Goal: Information Seeking & Learning: Find specific fact

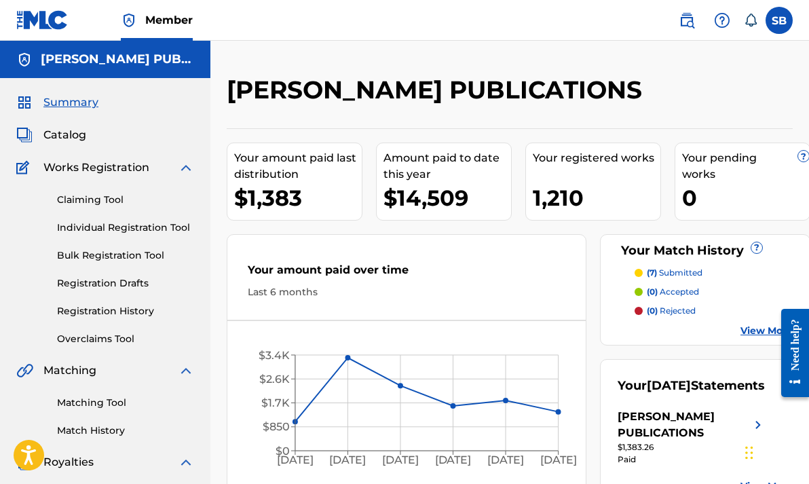
click at [74, 136] on span "Catalog" at bounding box center [64, 135] width 43 height 16
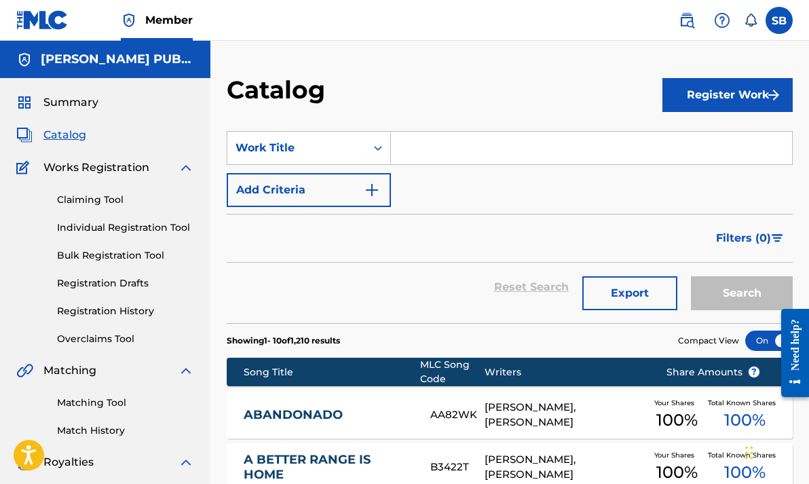
click at [496, 147] on input "Search Form" at bounding box center [591, 148] width 401 height 33
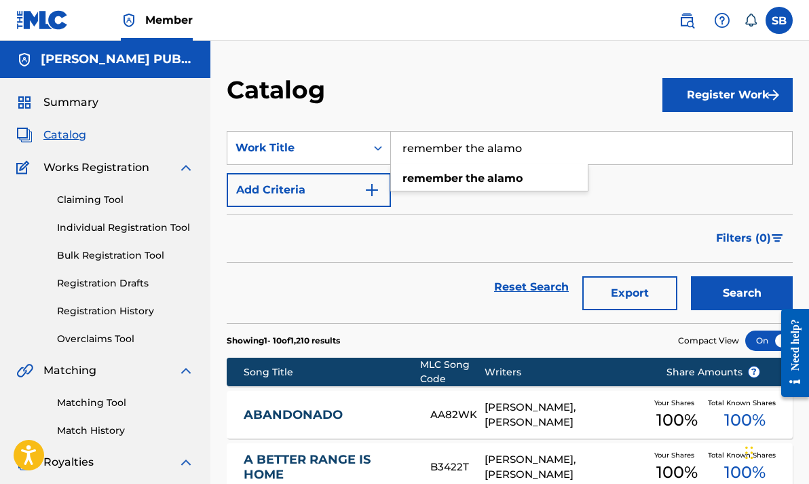
click at [742, 293] on button "Search" at bounding box center [742, 293] width 102 height 34
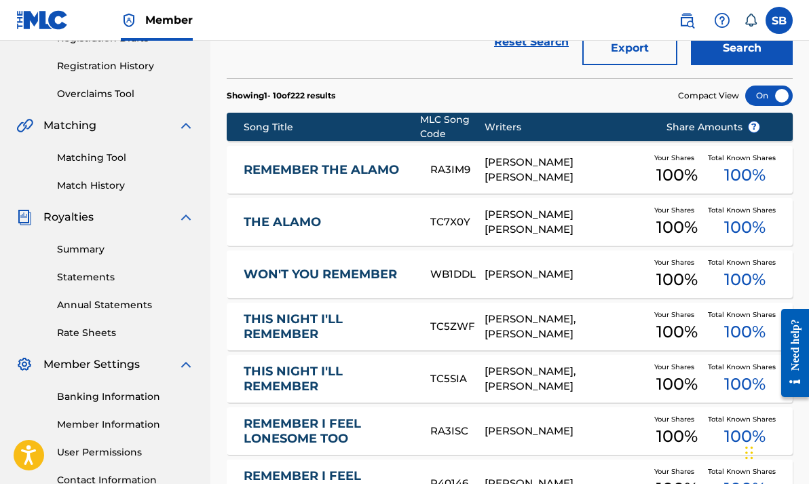
scroll to position [246, 0]
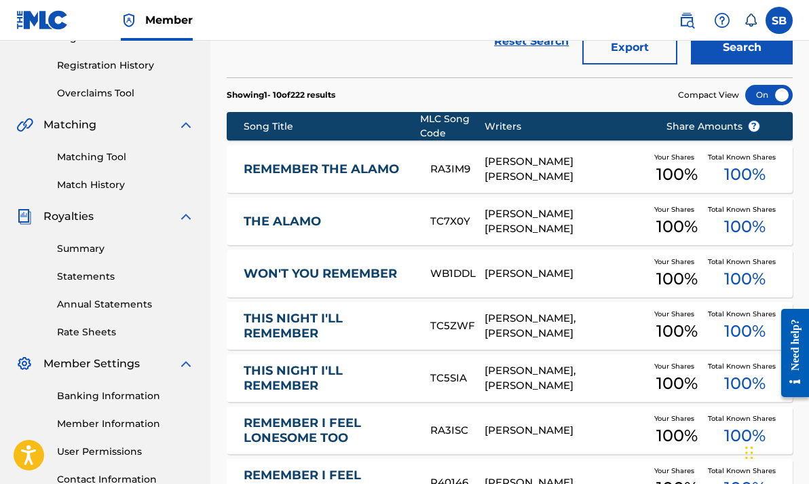
type input "remember the Alamo"
click at [284, 172] on link "REMEMBER THE ALAMO" at bounding box center [328, 170] width 168 height 16
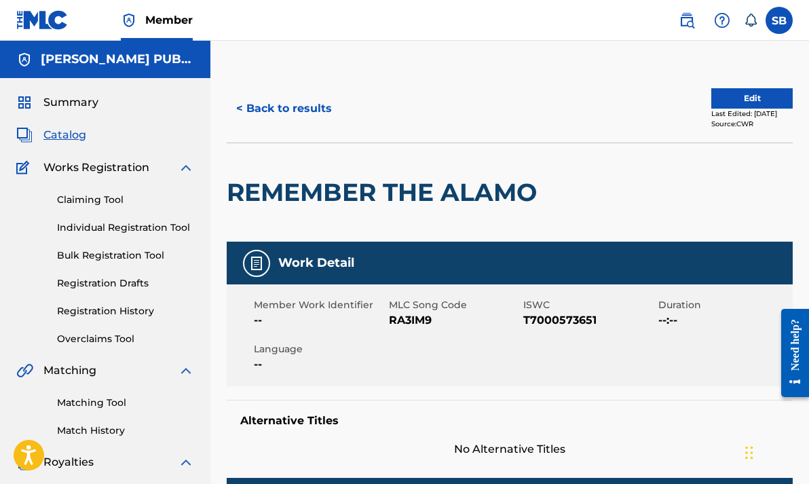
click at [302, 111] on button "< Back to results" at bounding box center [284, 109] width 115 height 34
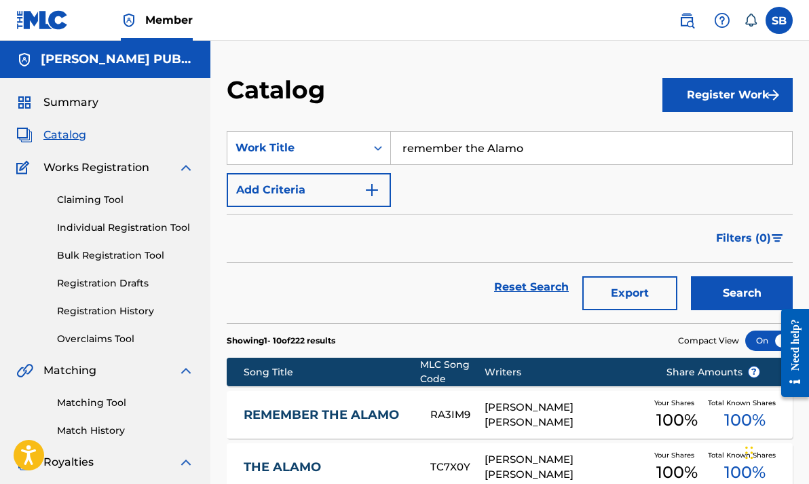
click at [687, 16] on img at bounding box center [687, 20] width 16 height 16
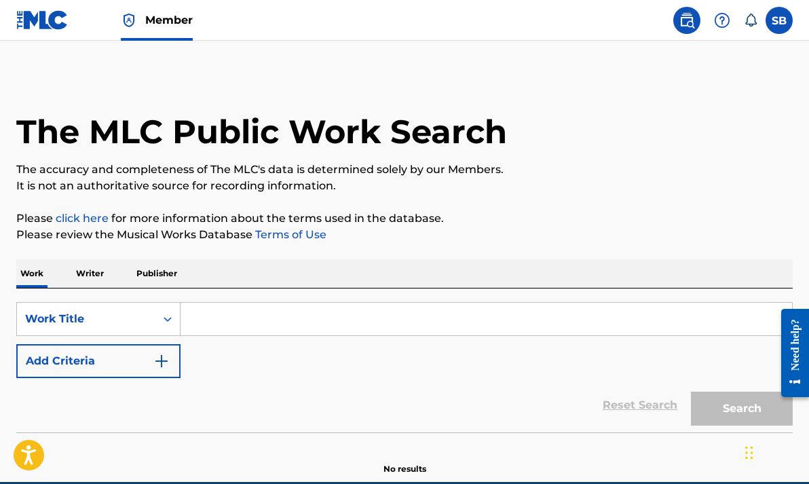
click at [303, 320] on input "Search Form" at bounding box center [486, 319] width 611 height 33
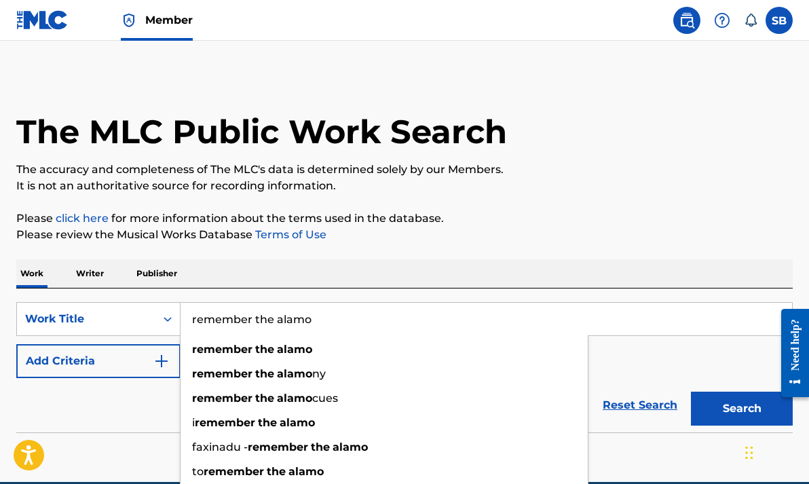
type input "remember the alamo"
click at [742, 409] on button "Search" at bounding box center [742, 409] width 102 height 34
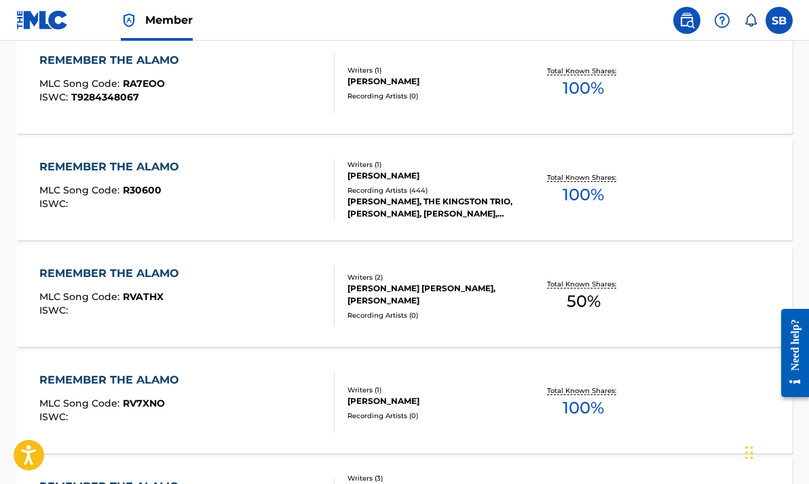
scroll to position [388, 0]
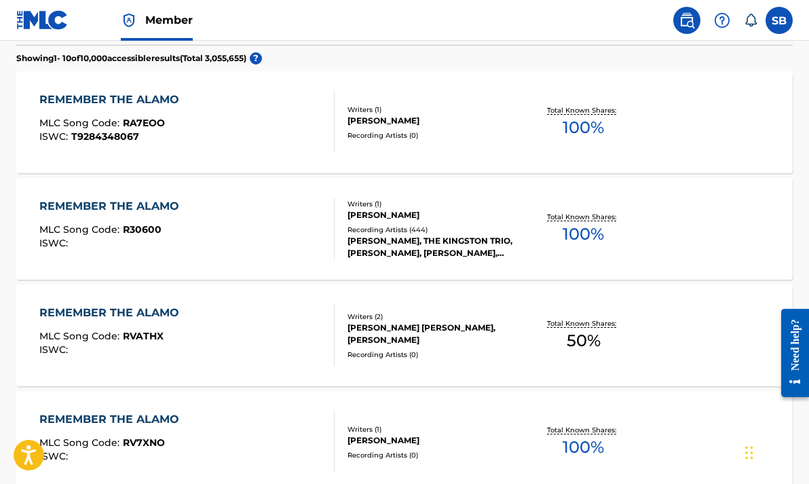
click at [71, 206] on div "REMEMBER THE ALAMO" at bounding box center [112, 206] width 147 height 16
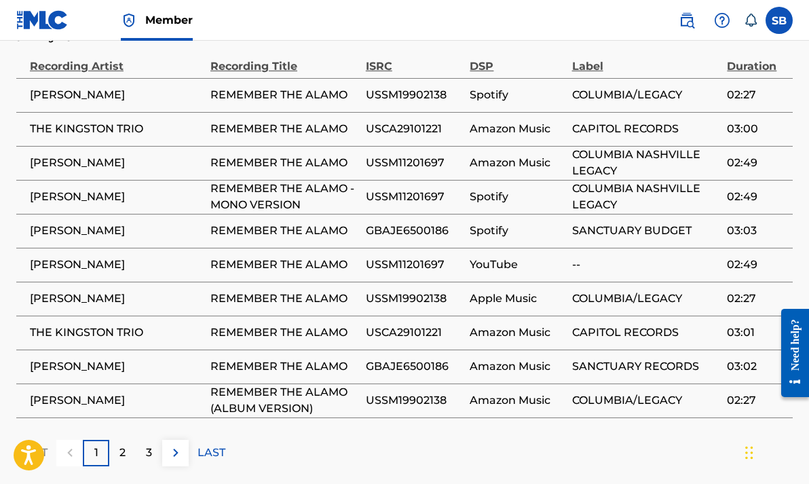
scroll to position [865, 0]
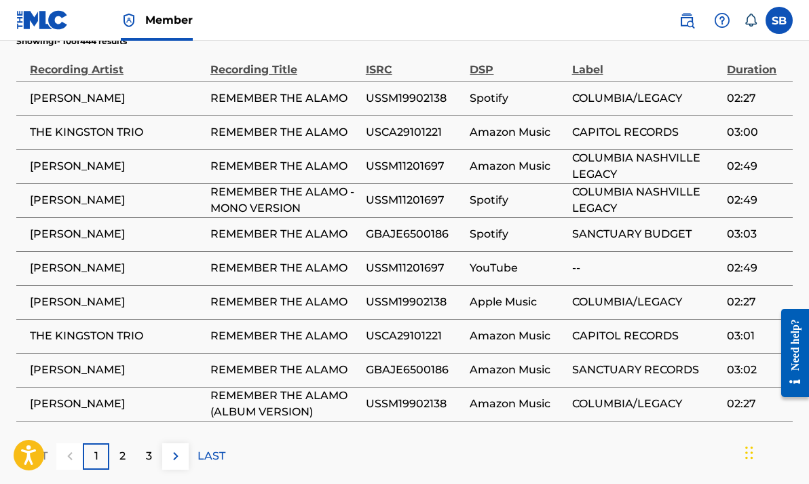
click at [120, 448] on p "2" at bounding box center [122, 456] width 6 height 16
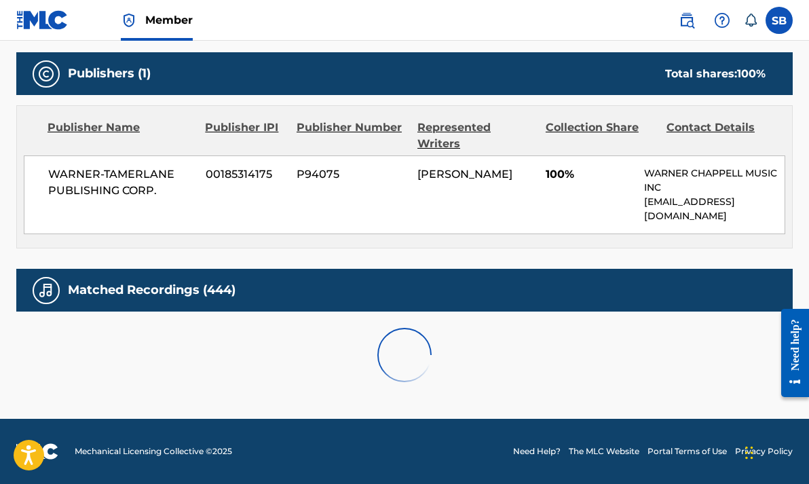
scroll to position [564, 0]
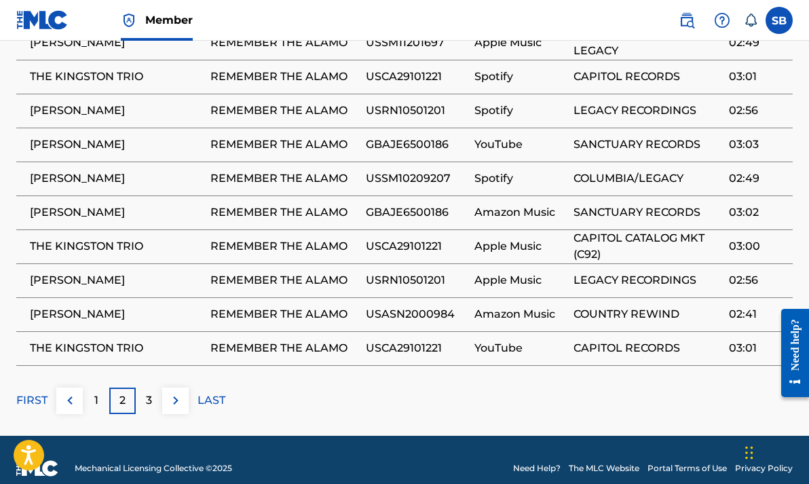
click at [146, 392] on p "3" at bounding box center [149, 400] width 6 height 16
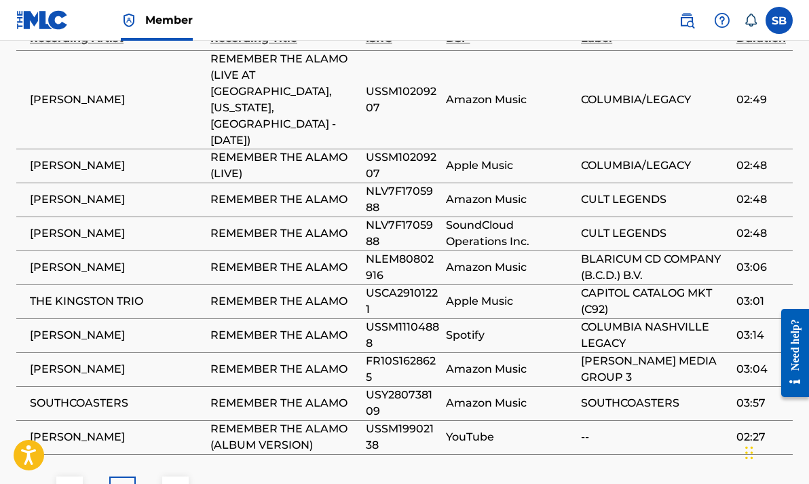
scroll to position [897, 0]
click at [146, 481] on p "4" at bounding box center [148, 489] width 7 height 16
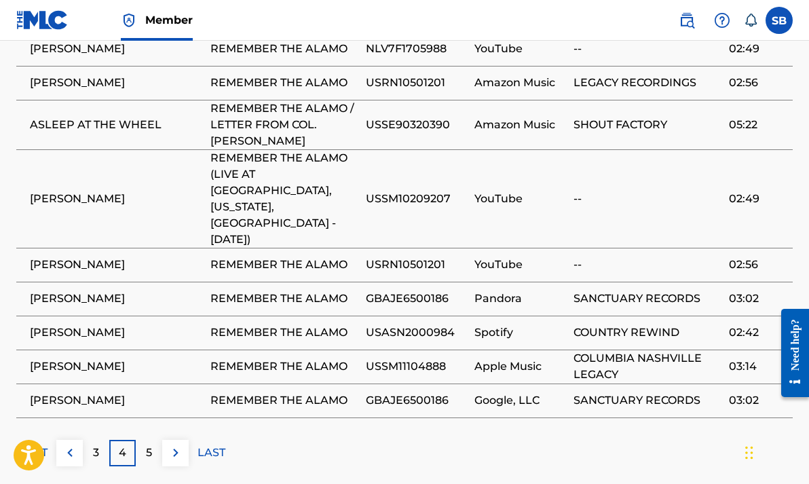
scroll to position [950, 0]
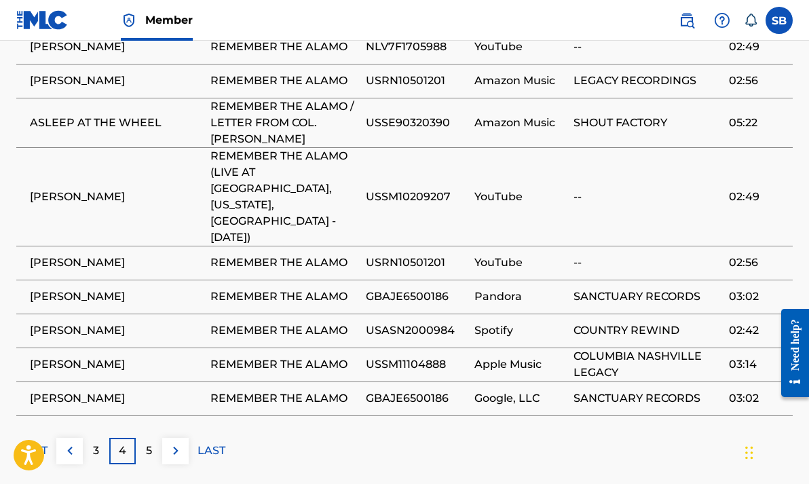
click at [144, 438] on div "5" at bounding box center [149, 451] width 26 height 26
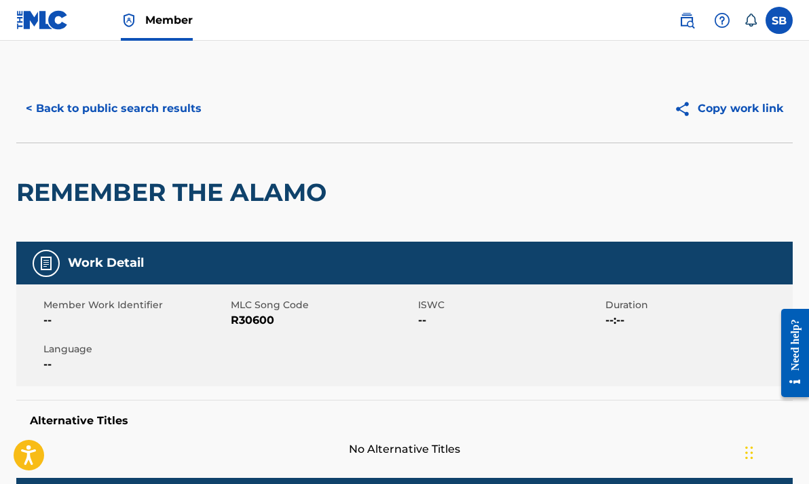
scroll to position [0, 0]
click at [186, 108] on button "< Back to public search results" at bounding box center [113, 109] width 195 height 34
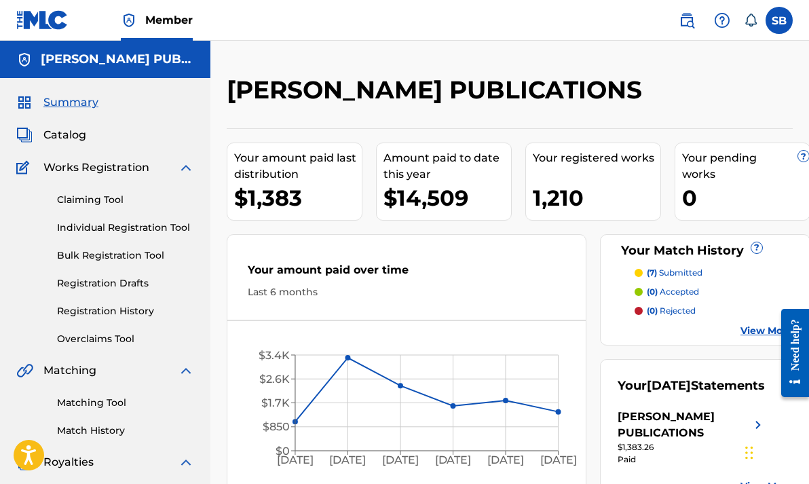
click at [686, 16] on img at bounding box center [687, 20] width 16 height 16
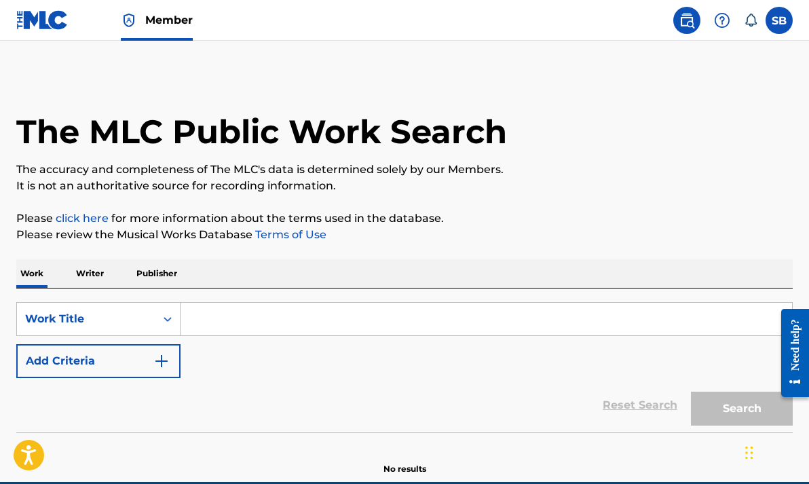
click at [252, 320] on input "Search Form" at bounding box center [486, 319] width 611 height 33
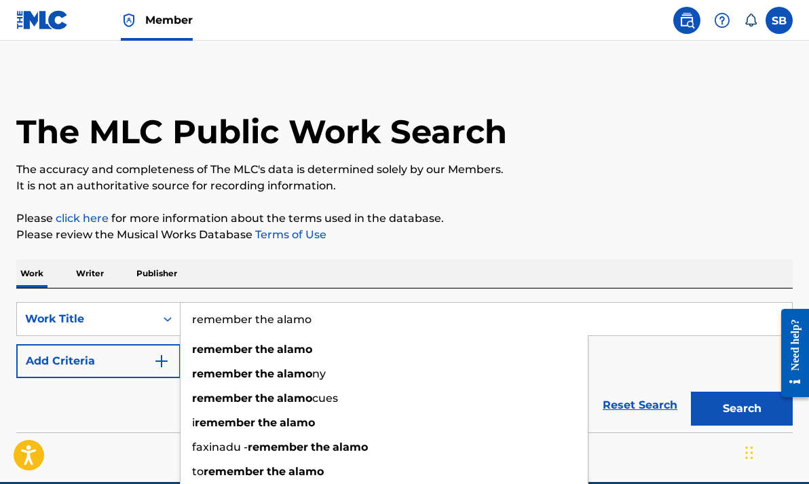
type input "remember the alamo"
click at [732, 407] on button "Search" at bounding box center [742, 409] width 102 height 34
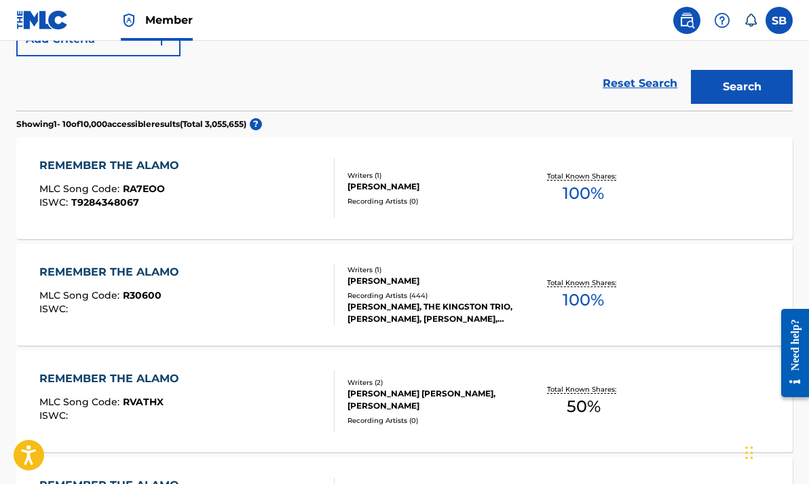
scroll to position [324, 0]
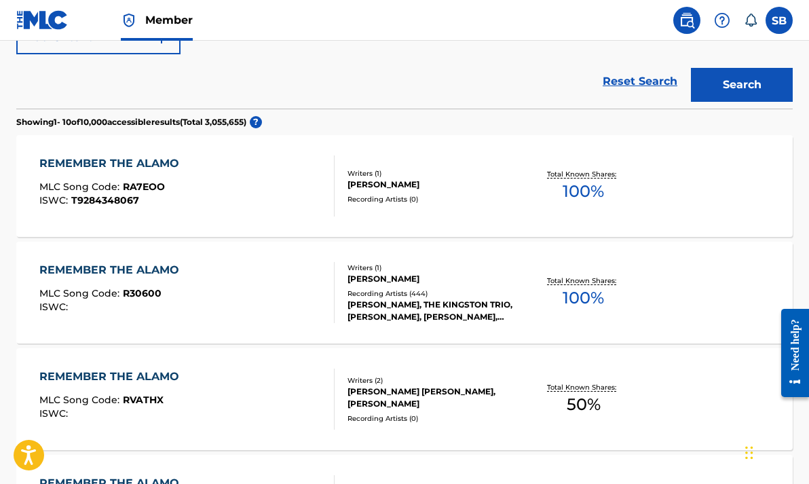
click at [129, 267] on div "REMEMBER THE ALAMO" at bounding box center [112, 270] width 147 height 16
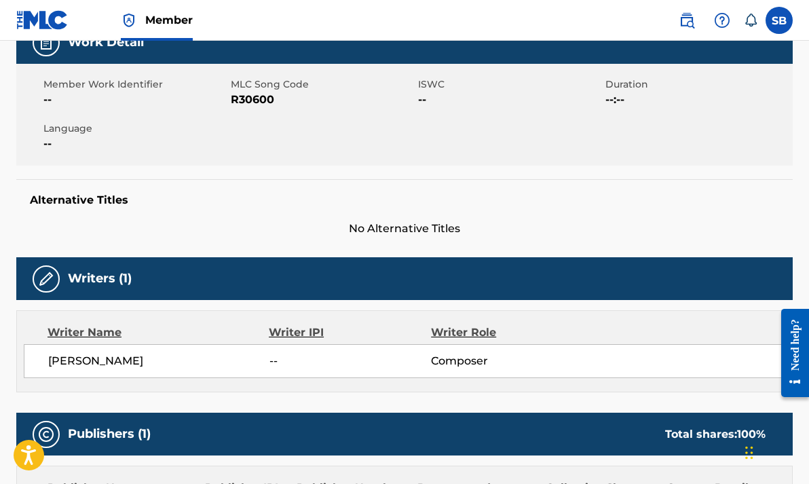
scroll to position [94, 0]
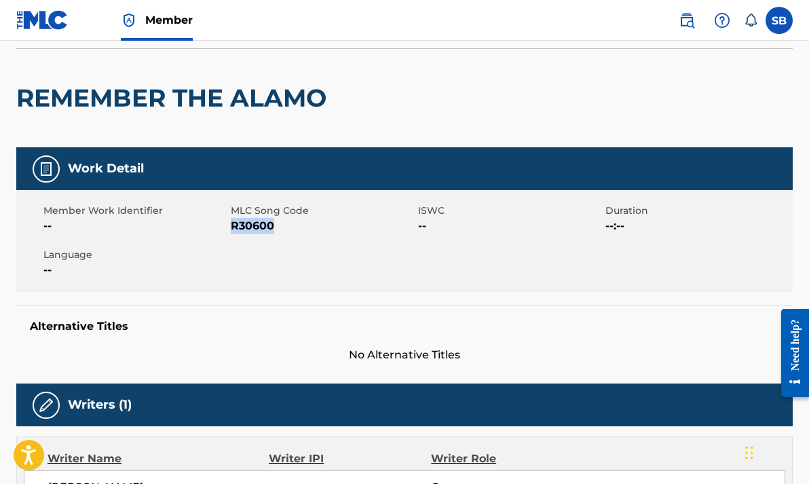
drag, startPoint x: 276, startPoint y: 225, endPoint x: 232, endPoint y: 225, distance: 43.4
click at [232, 225] on span "R30600" at bounding box center [323, 226] width 184 height 16
copy span "R30600"
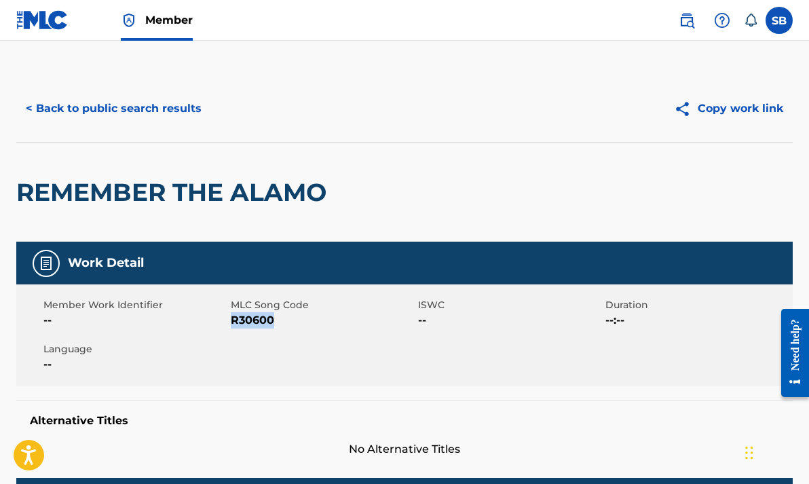
scroll to position [0, 0]
click at [183, 109] on button "< Back to public search results" at bounding box center [113, 109] width 195 height 34
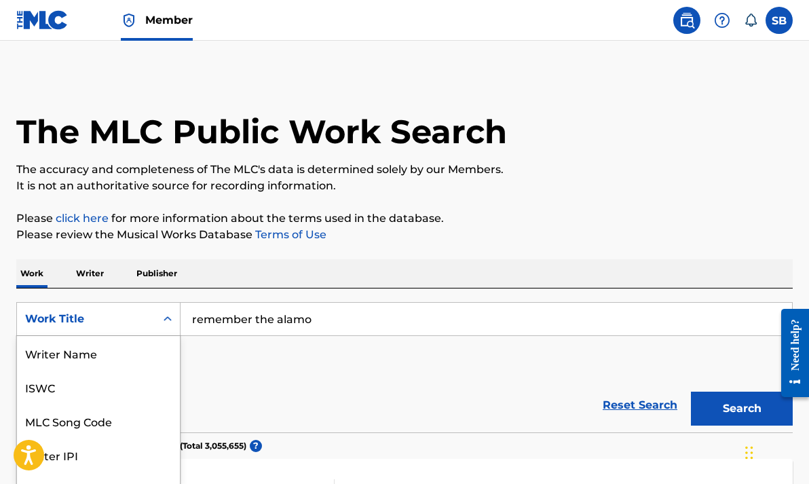
scroll to position [46, 0]
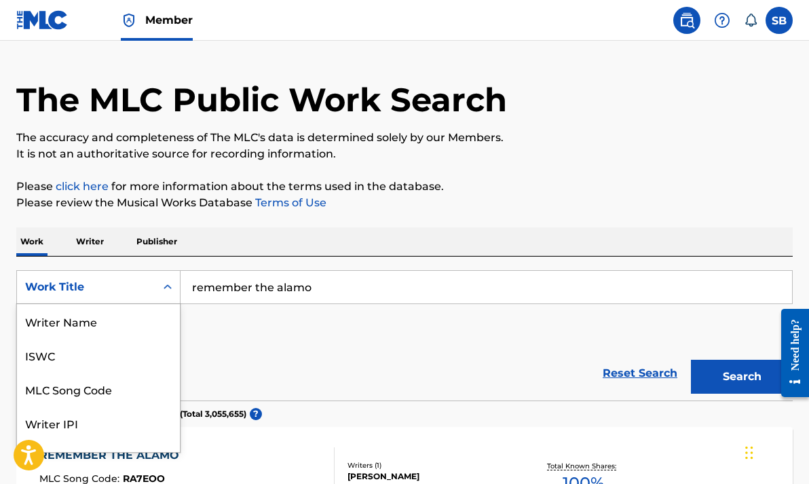
click at [166, 304] on div "Work Title selected, 8 of 8. 8 results available. Use Up and Down to choose opt…" at bounding box center [98, 287] width 164 height 34
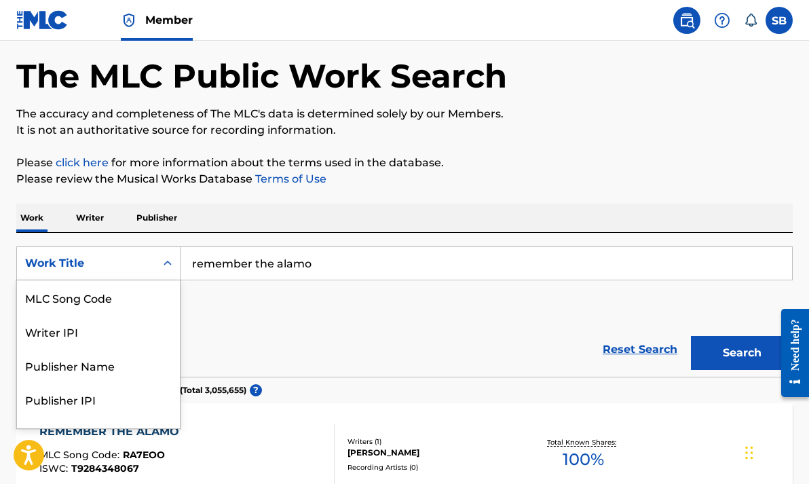
scroll to position [56, 0]
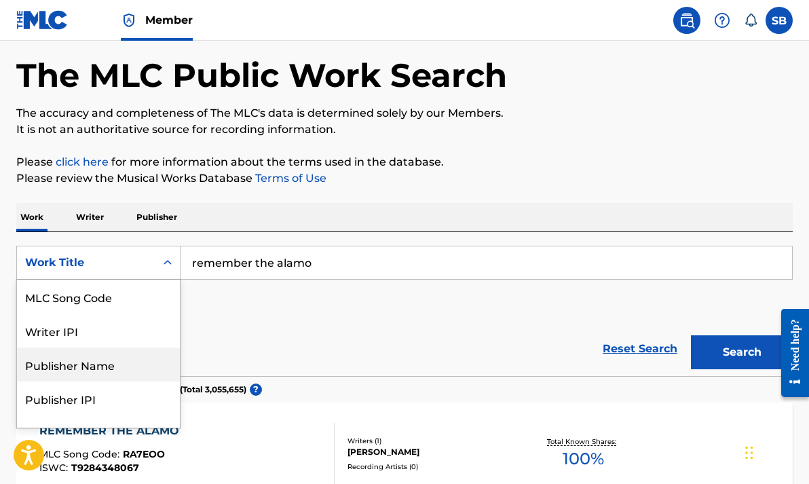
click at [101, 366] on div "Publisher Name" at bounding box center [98, 364] width 163 height 34
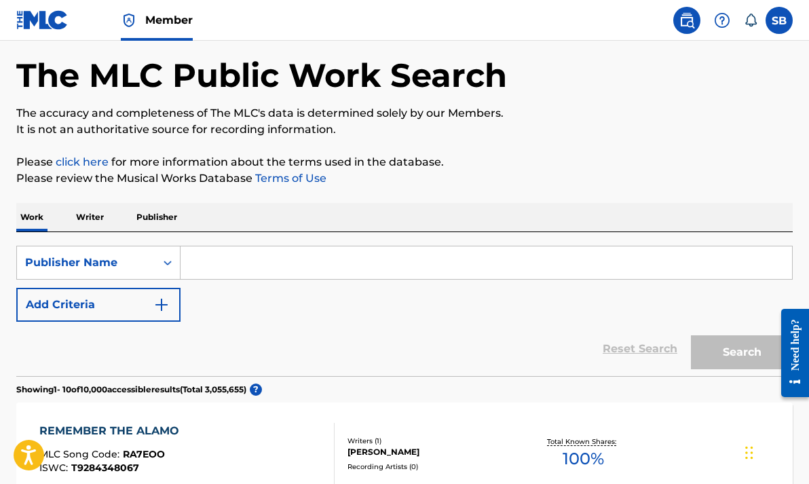
click at [294, 266] on input "Search Form" at bounding box center [486, 262] width 611 height 33
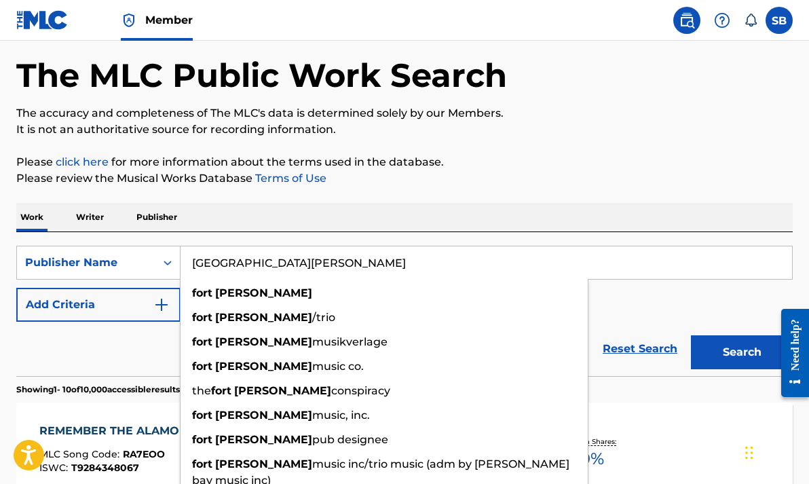
drag, startPoint x: 294, startPoint y: 266, endPoint x: 253, endPoint y: 318, distance: 66.2
click at [312, 318] on span "/trio" at bounding box center [323, 317] width 23 height 13
type input "fort knox/trio"
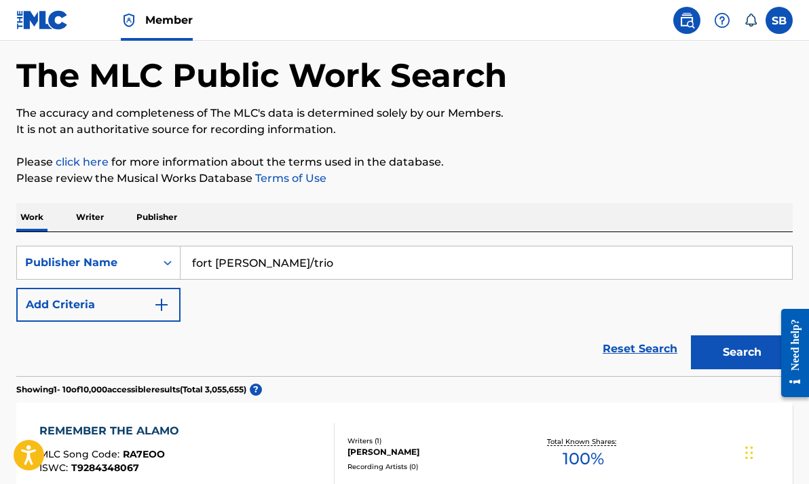
click at [726, 346] on button "Search" at bounding box center [742, 352] width 102 height 34
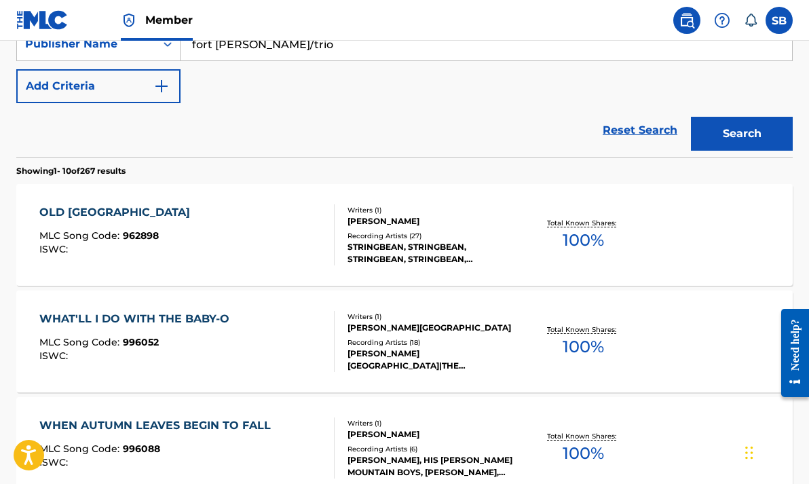
scroll to position [276, 0]
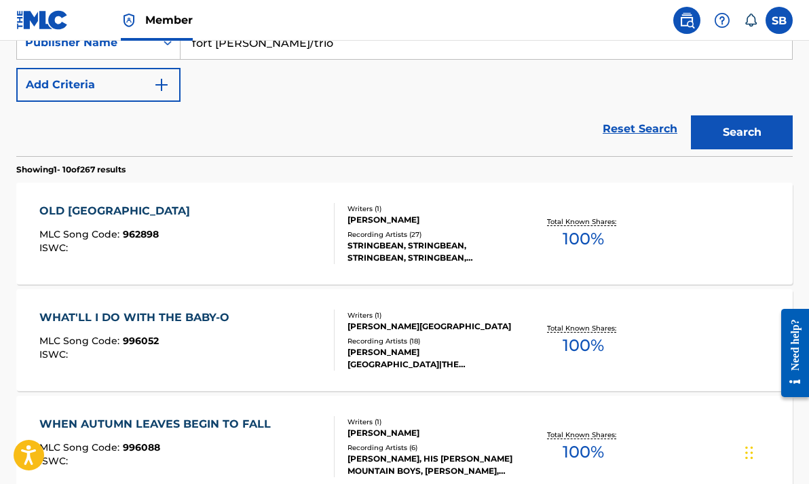
click at [162, 210] on div "OLD CUMBERLAND GAP" at bounding box center [117, 211] width 157 height 16
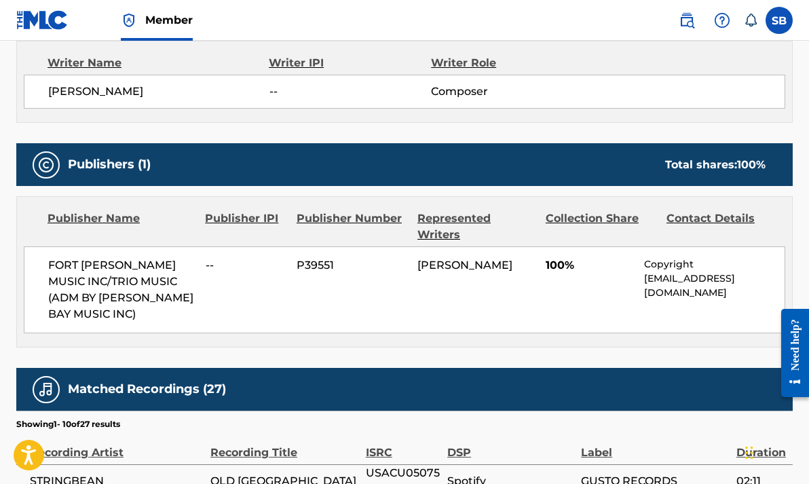
scroll to position [492, 0]
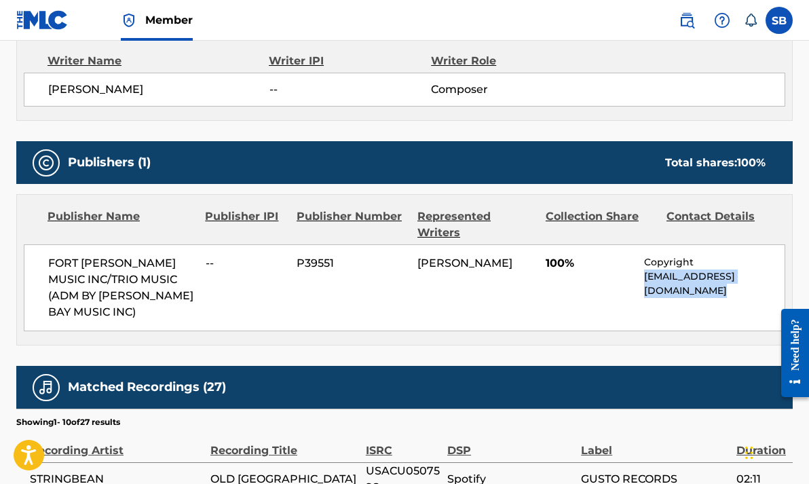
drag, startPoint x: 677, startPoint y: 269, endPoint x: 645, endPoint y: 263, distance: 31.8
click at [645, 269] on p "Copyright@roundhillmusic.com" at bounding box center [714, 283] width 140 height 29
click at [575, 116] on div "Writer Name Writer IPI Writer Role DAVE AKEMAN -- Composer" at bounding box center [404, 80] width 776 height 82
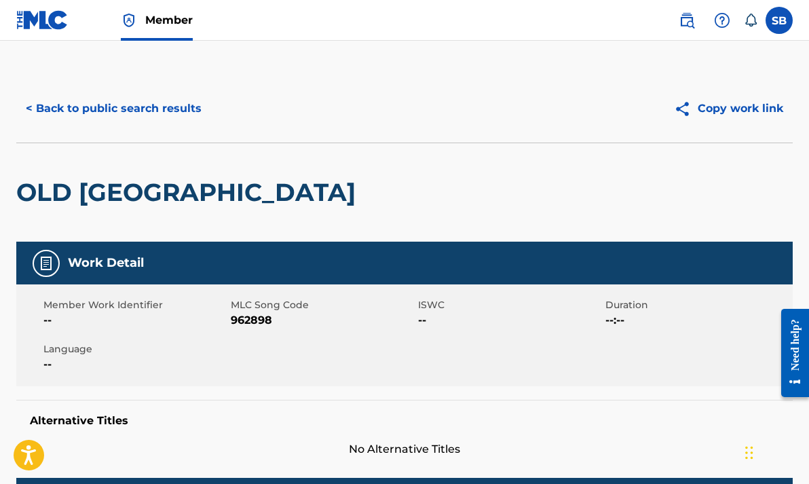
scroll to position [0, 0]
click at [111, 107] on button "< Back to public search results" at bounding box center [113, 109] width 195 height 34
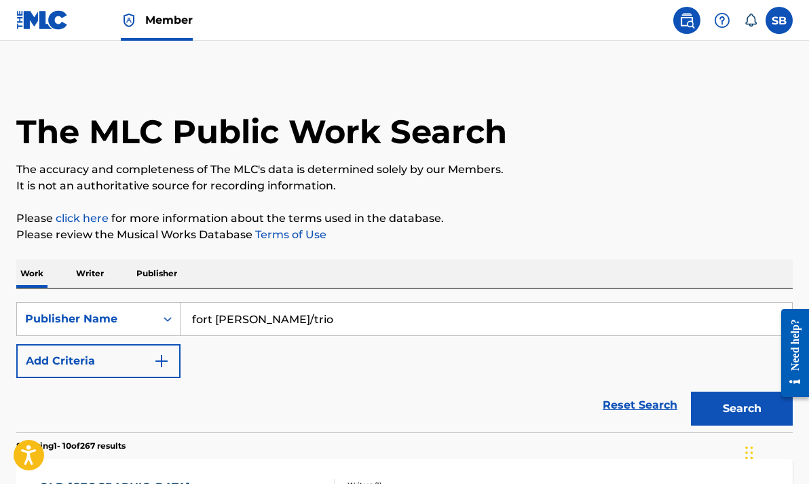
click at [45, 18] on img at bounding box center [42, 20] width 52 height 20
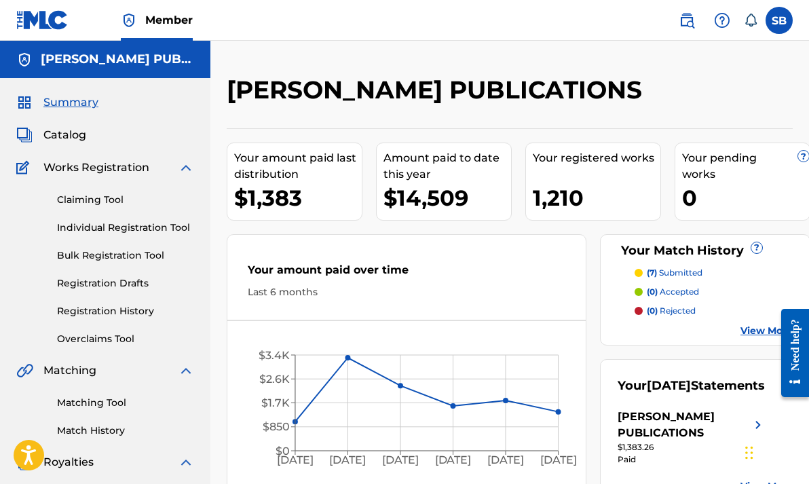
click at [64, 136] on span "Catalog" at bounding box center [64, 135] width 43 height 16
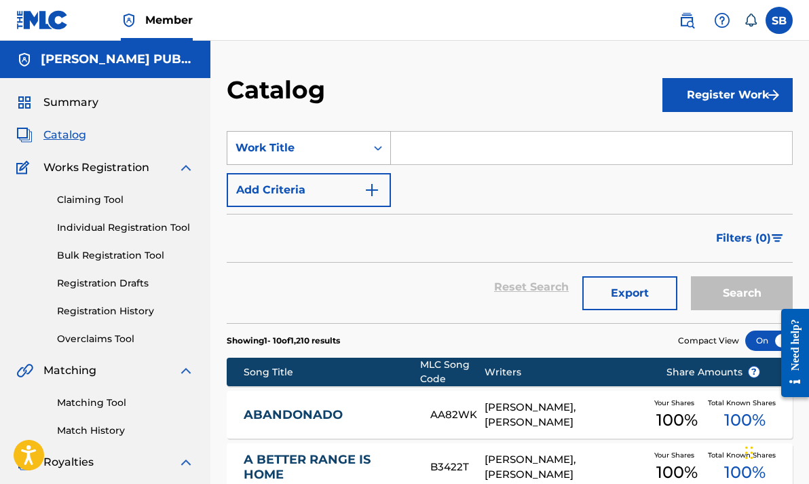
click at [375, 146] on icon "Search Form" at bounding box center [378, 148] width 14 height 14
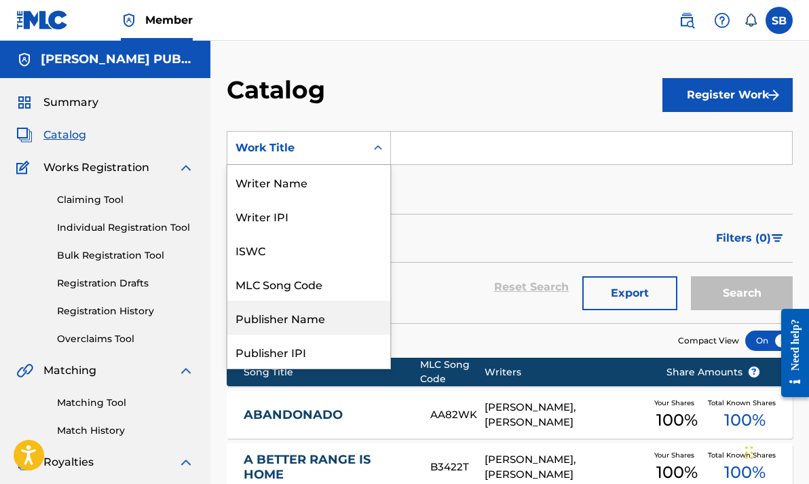
click at [307, 318] on div "Publisher Name" at bounding box center [308, 318] width 163 height 34
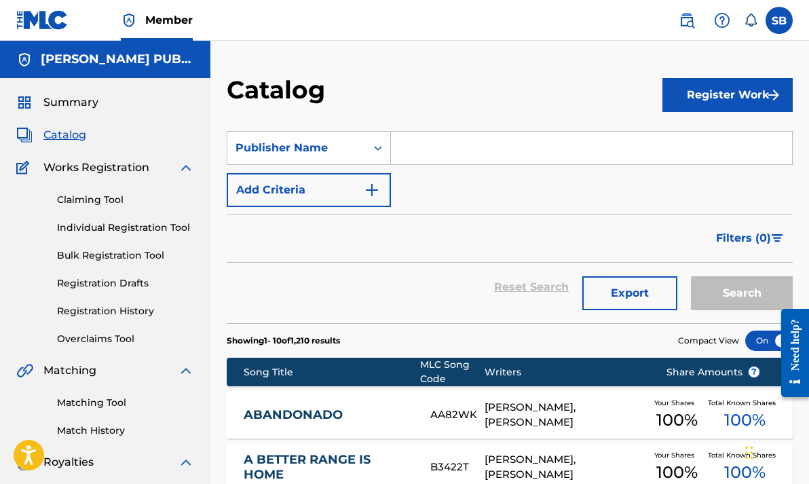
click at [451, 149] on input "Search Form" at bounding box center [591, 148] width 401 height 33
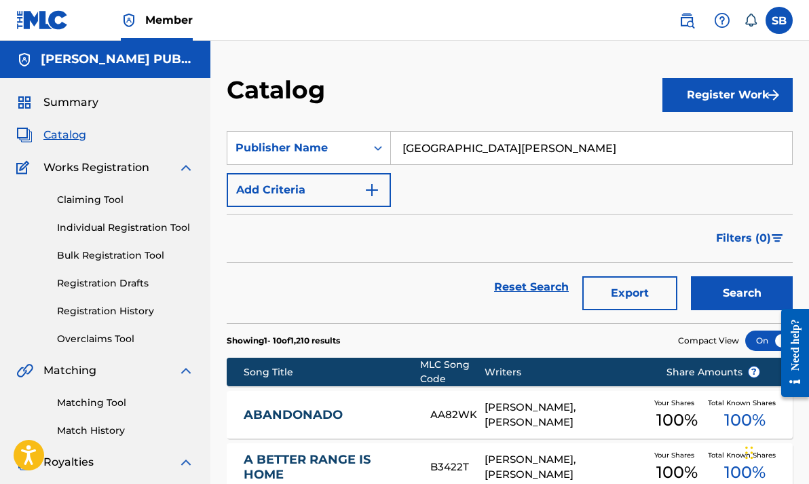
type input "fort knox"
click at [742, 293] on button "Search" at bounding box center [742, 293] width 102 height 34
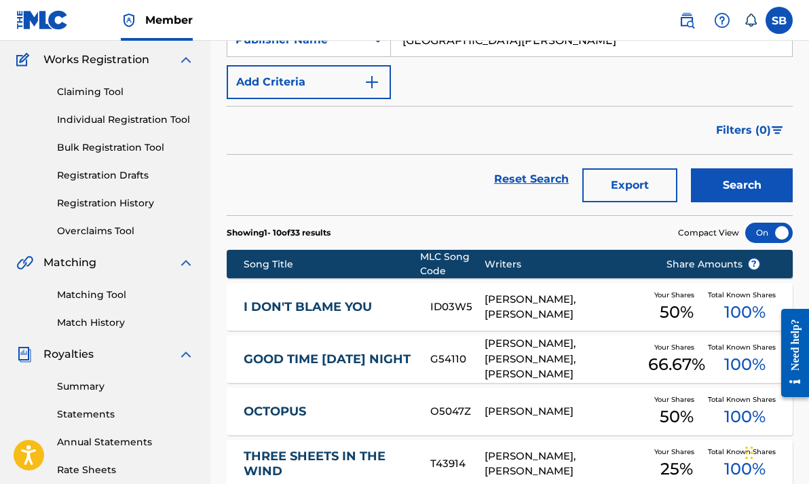
scroll to position [151, 0]
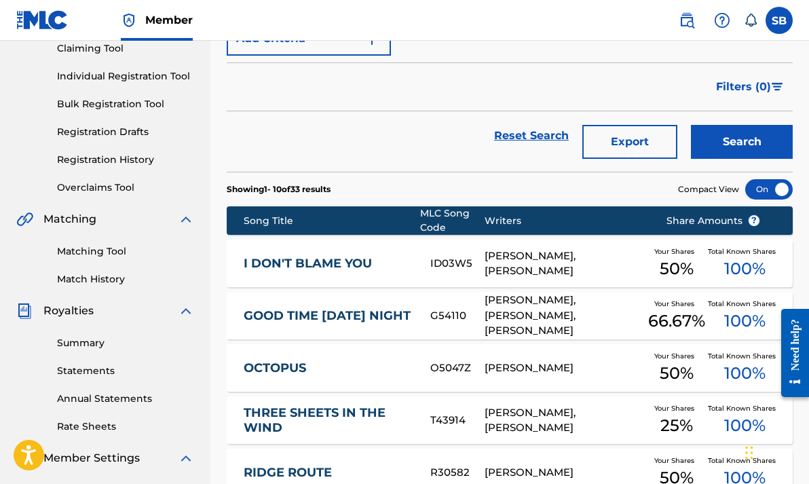
click at [344, 265] on link "I DON'T BLAME YOU" at bounding box center [328, 264] width 168 height 16
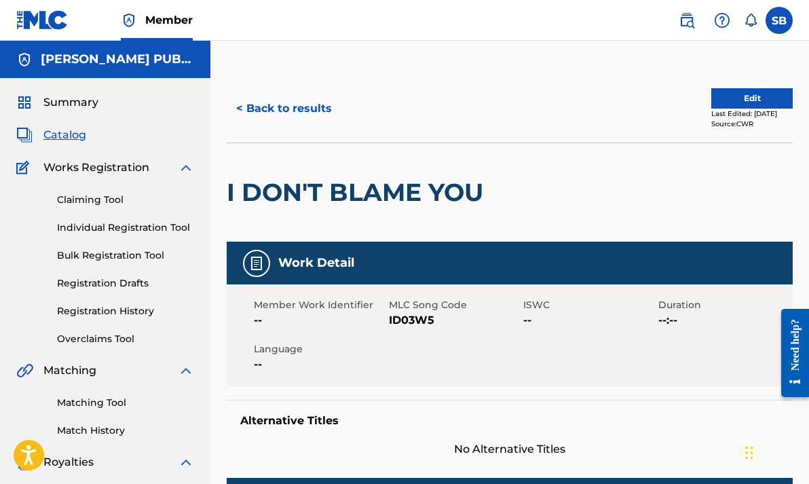
click at [268, 109] on button "< Back to results" at bounding box center [284, 109] width 115 height 34
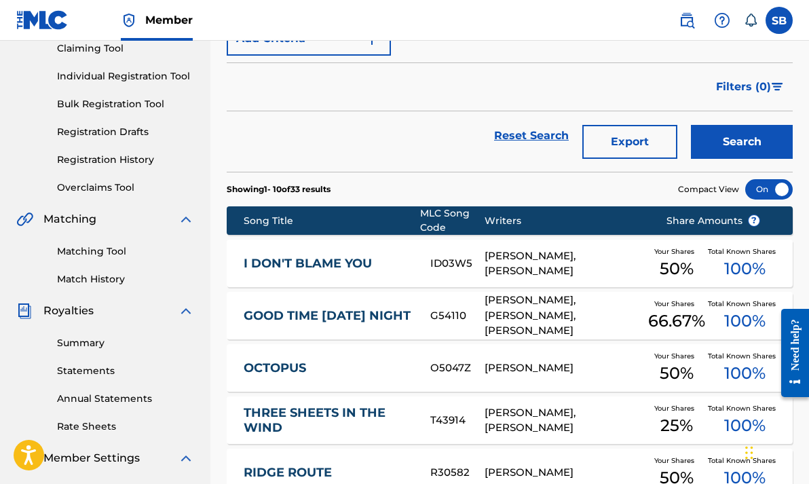
click at [333, 308] on link "GOOD TIME SATURDAY NIGHT" at bounding box center [328, 316] width 168 height 16
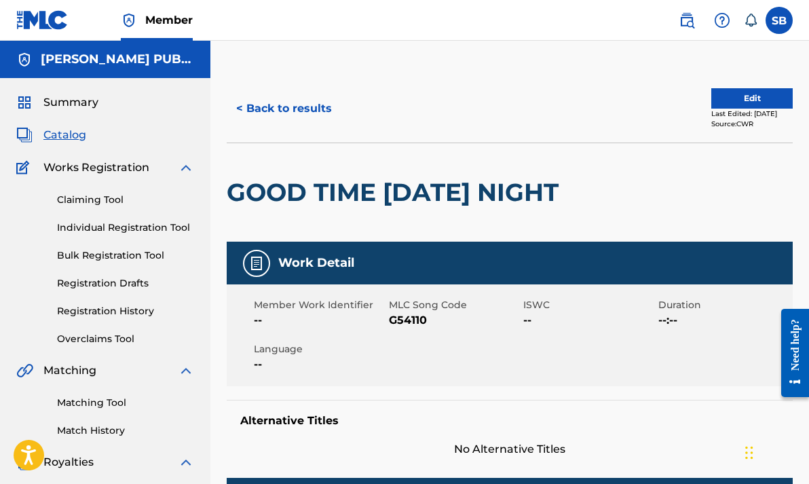
click at [77, 103] on span "Summary" at bounding box center [70, 102] width 55 height 16
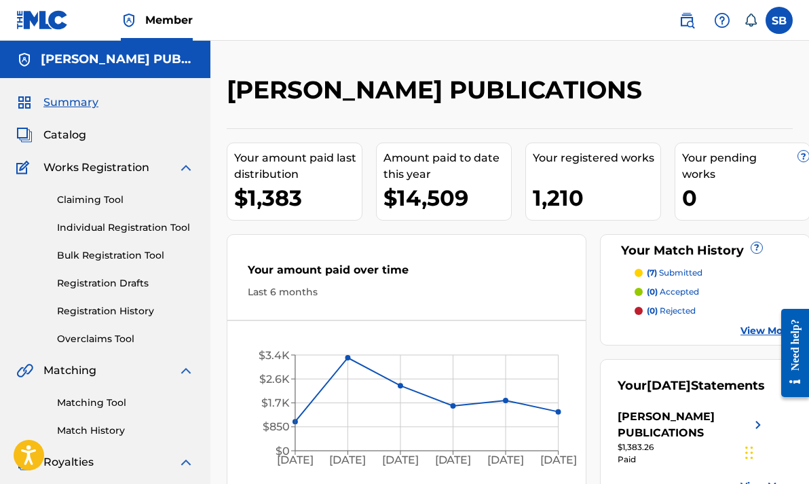
click at [77, 136] on span "Catalog" at bounding box center [64, 135] width 43 height 16
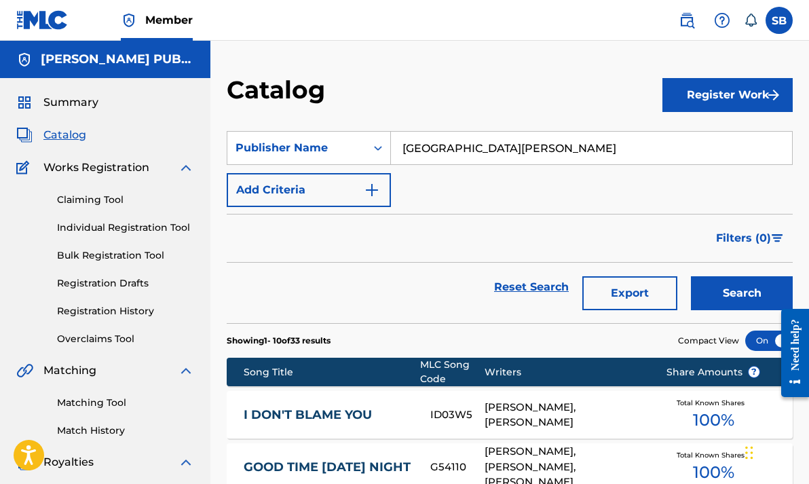
click at [468, 145] on input "fort knox" at bounding box center [591, 148] width 401 height 33
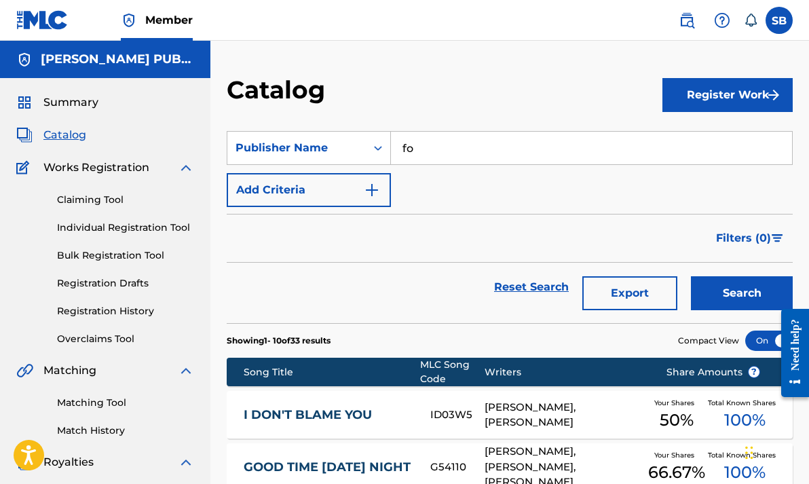
type input "f"
type input "three sheets in the wind"
click at [742, 293] on button "Search" at bounding box center [742, 293] width 102 height 34
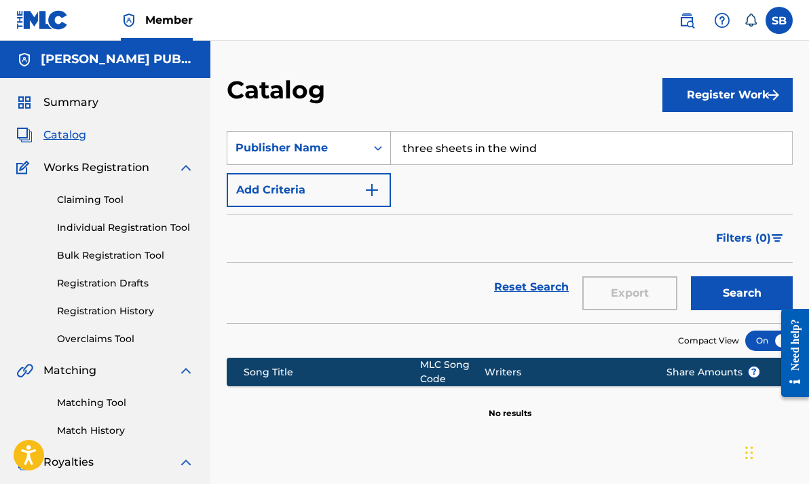
drag, startPoint x: 554, startPoint y: 149, endPoint x: 362, endPoint y: 138, distance: 191.7
click at [362, 138] on div "SearchWithCriteria6ce8b5cd-fc84-484c-a259-ebcc90c10086 Publisher Name three she…" at bounding box center [510, 148] width 566 height 34
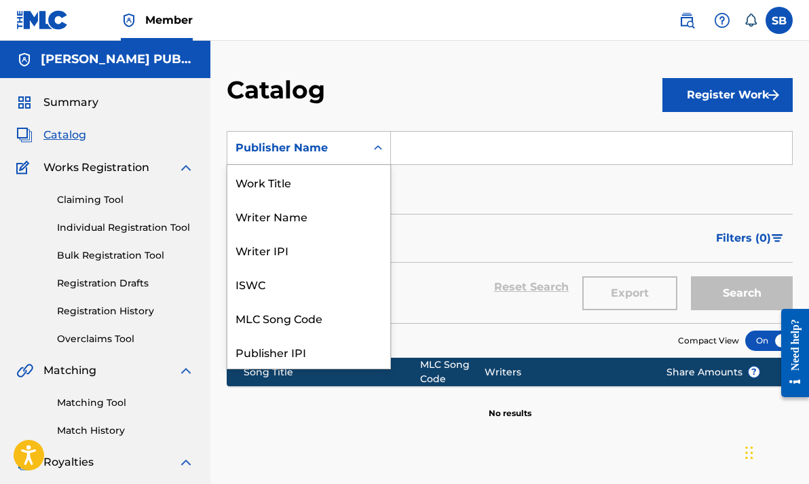
click at [379, 147] on icon "Search Form" at bounding box center [378, 148] width 14 height 14
click at [297, 177] on div "Work Title" at bounding box center [308, 182] width 163 height 34
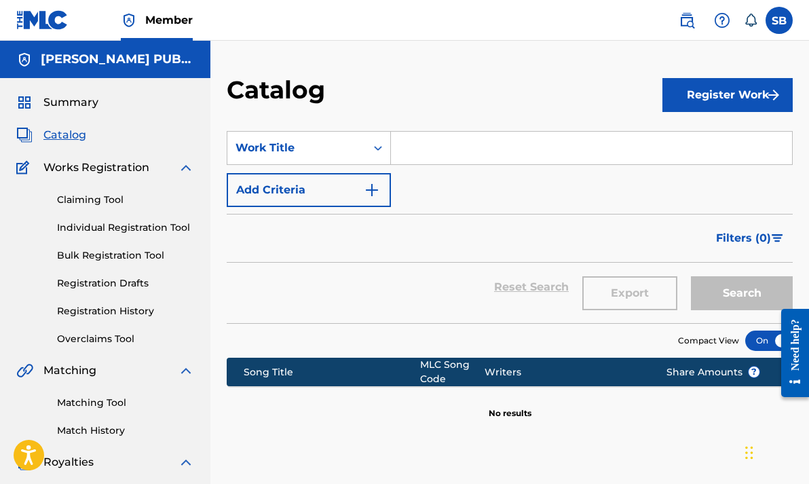
click at [433, 142] on input "Search Form" at bounding box center [591, 148] width 401 height 33
paste input "three sheets in the wind"
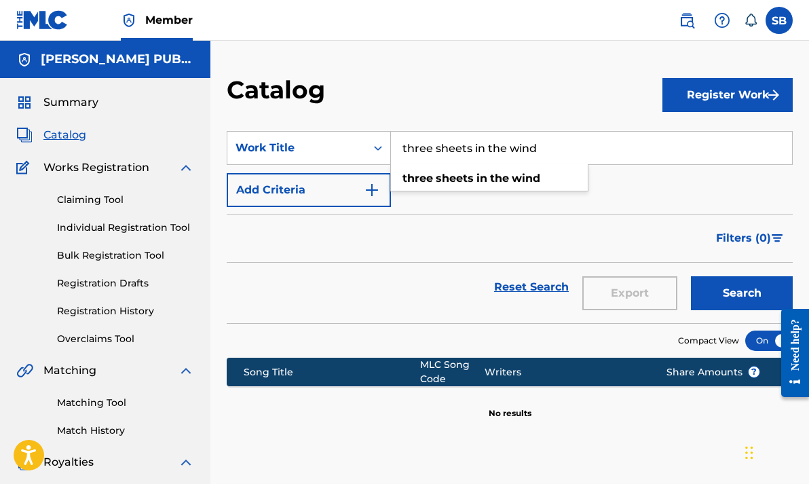
type input "three sheets in the wind"
click at [723, 290] on button "Search" at bounding box center [742, 293] width 102 height 34
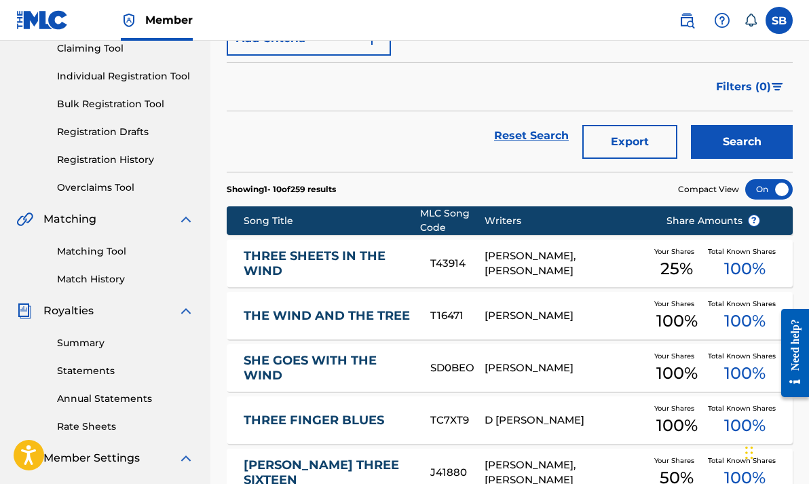
scroll to position [152, 0]
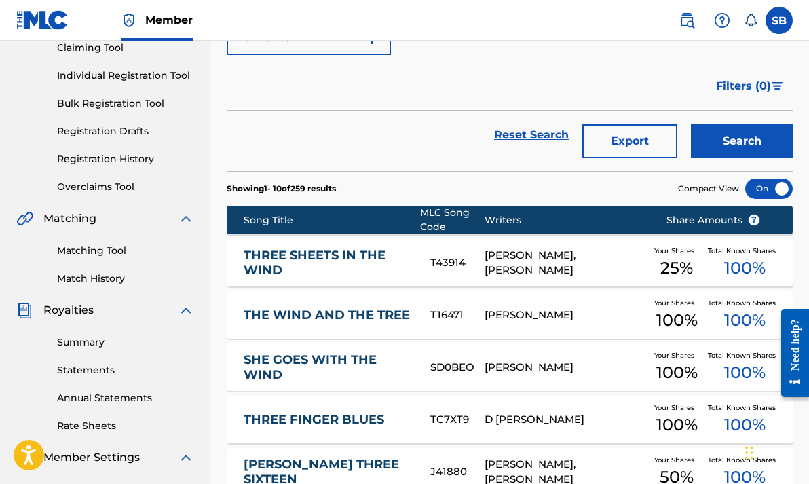
click at [266, 254] on link "THREE SHEETS IN THE WIND" at bounding box center [328, 263] width 168 height 31
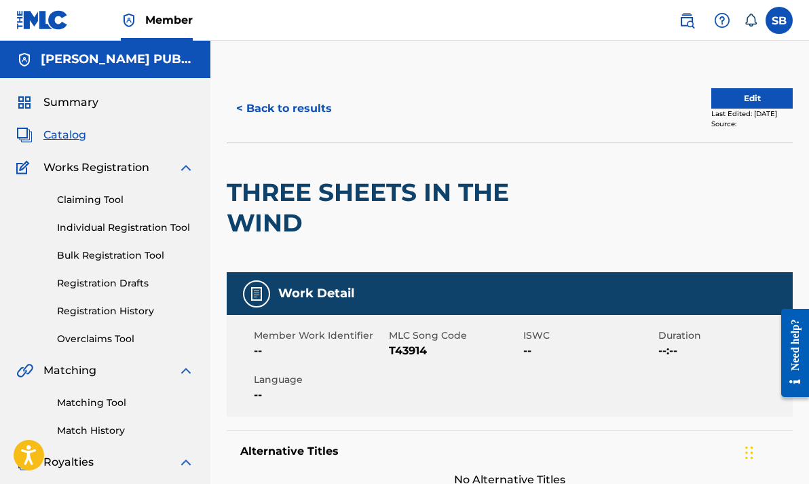
click at [266, 105] on button "< Back to results" at bounding box center [284, 109] width 115 height 34
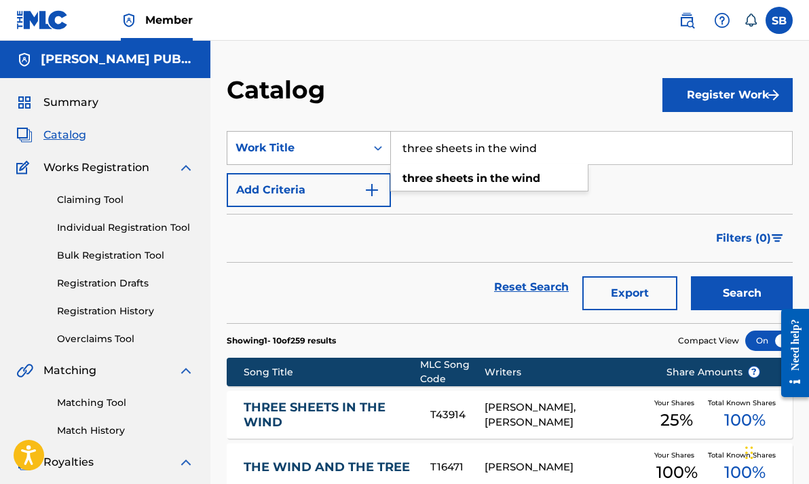
drag, startPoint x: 582, startPoint y: 147, endPoint x: 373, endPoint y: 145, distance: 209.0
click at [373, 145] on div "SearchWithCriteria3c14971d-cdc9-4f87-81b5-1b36c412129f Work Title three sheets …" at bounding box center [510, 148] width 566 height 34
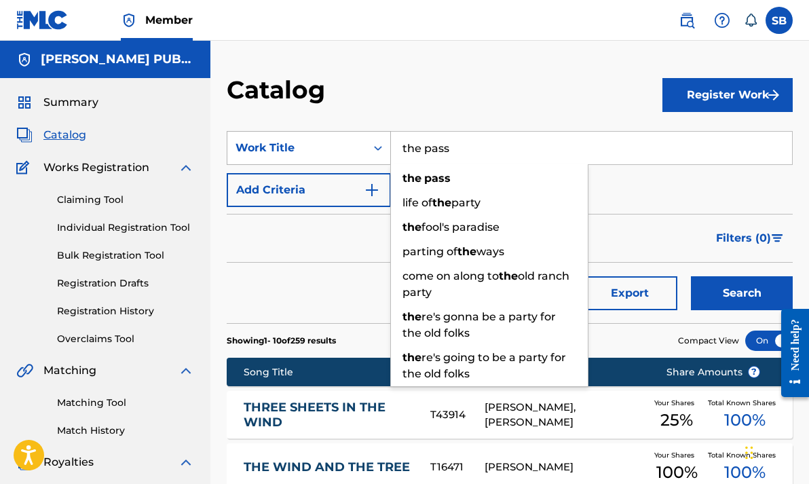
type input "the pass"
click at [742, 293] on button "Search" at bounding box center [742, 293] width 102 height 34
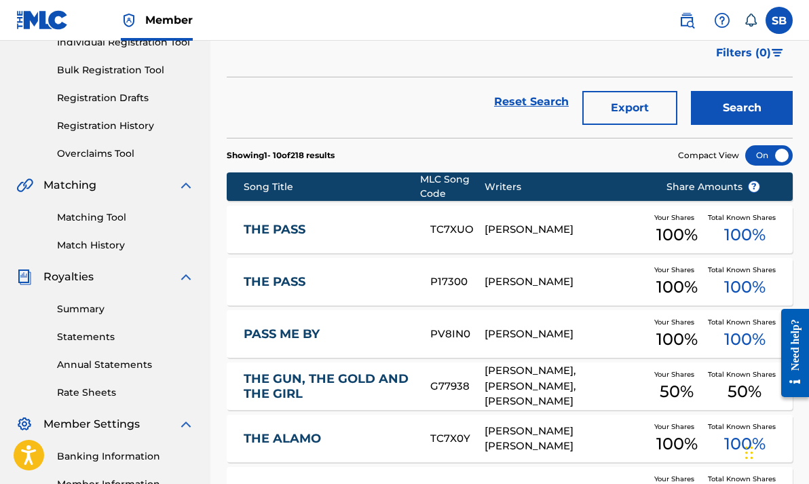
scroll to position [187, 0]
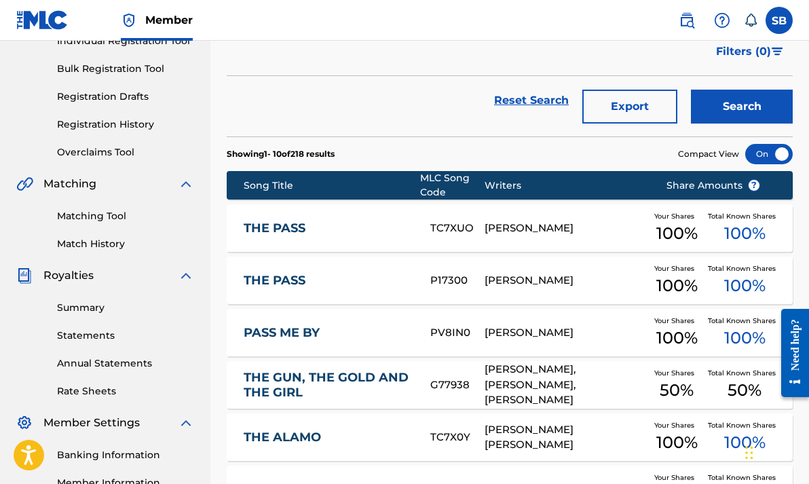
click at [292, 227] on link "THE PASS" at bounding box center [328, 229] width 168 height 16
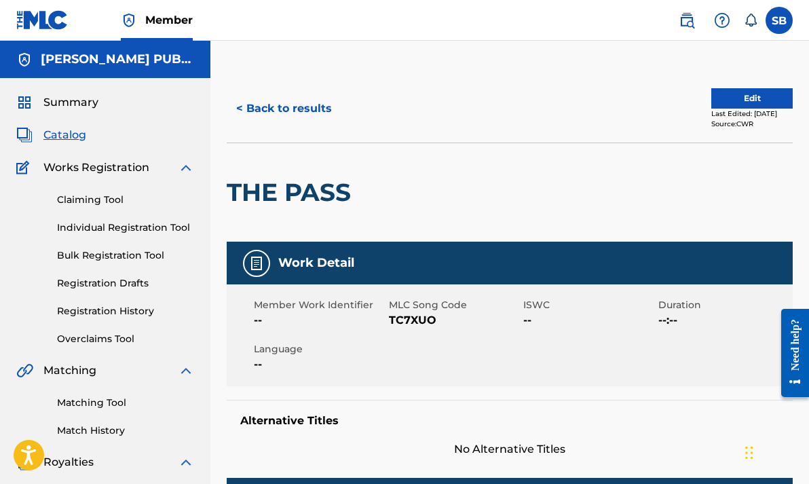
click at [260, 112] on button "< Back to results" at bounding box center [284, 109] width 115 height 34
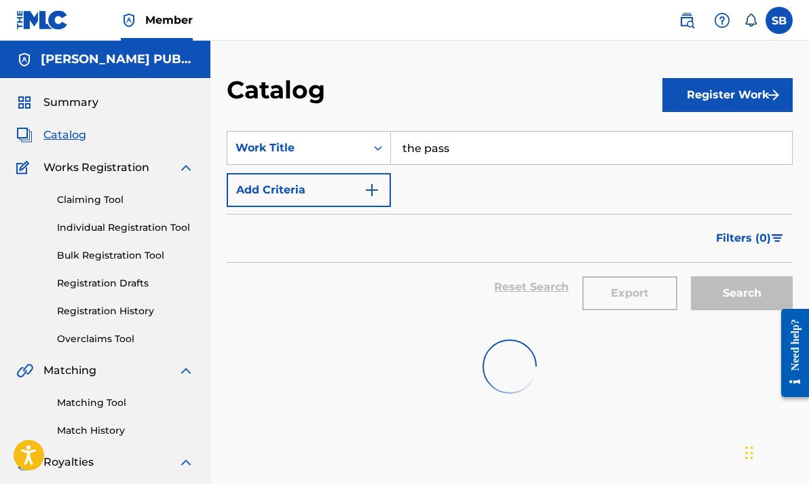
scroll to position [187, 0]
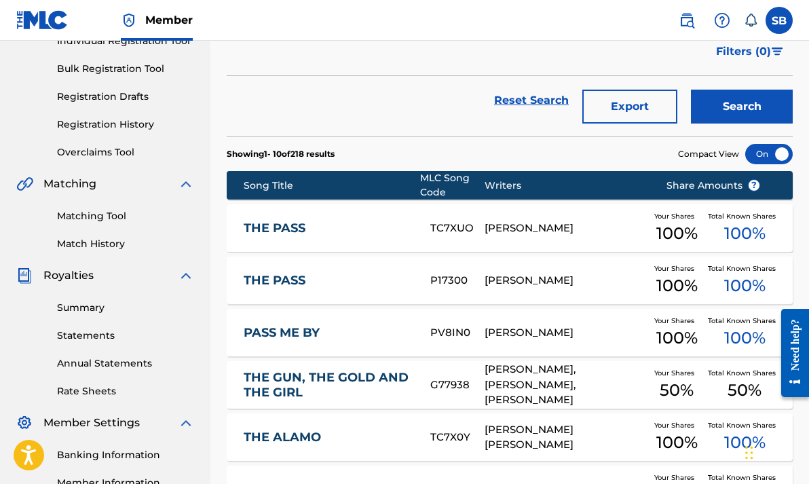
click at [259, 283] on link "THE PASS" at bounding box center [328, 281] width 168 height 16
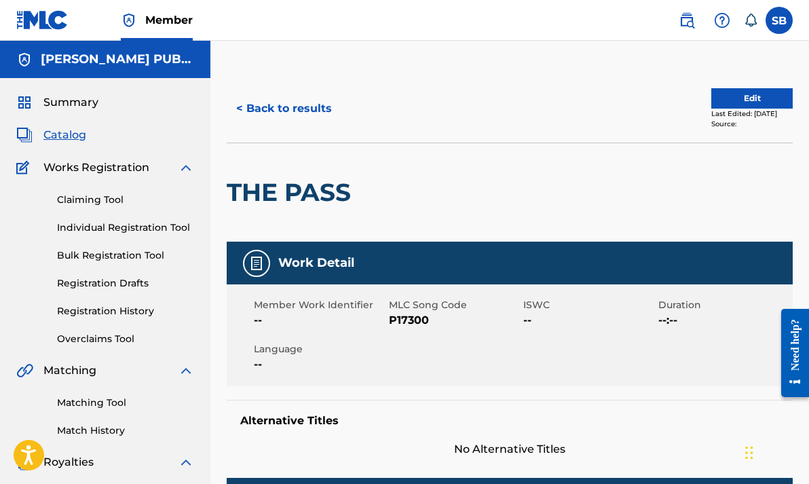
click at [261, 111] on button "< Back to results" at bounding box center [284, 109] width 115 height 34
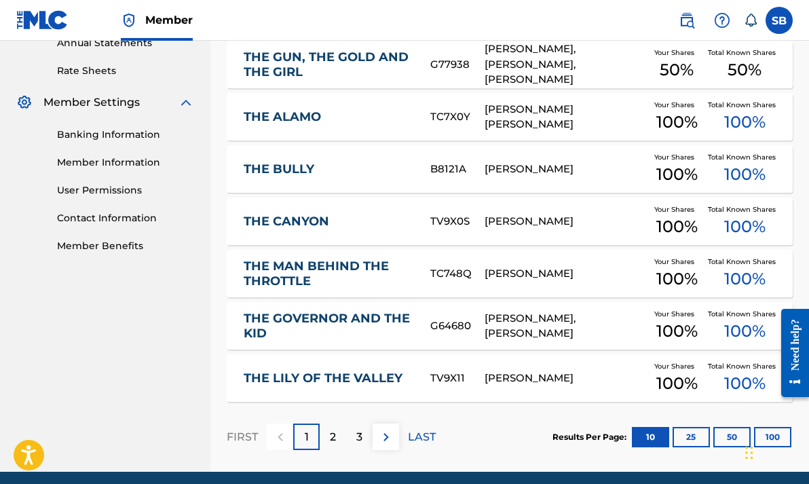
scroll to position [506, 0]
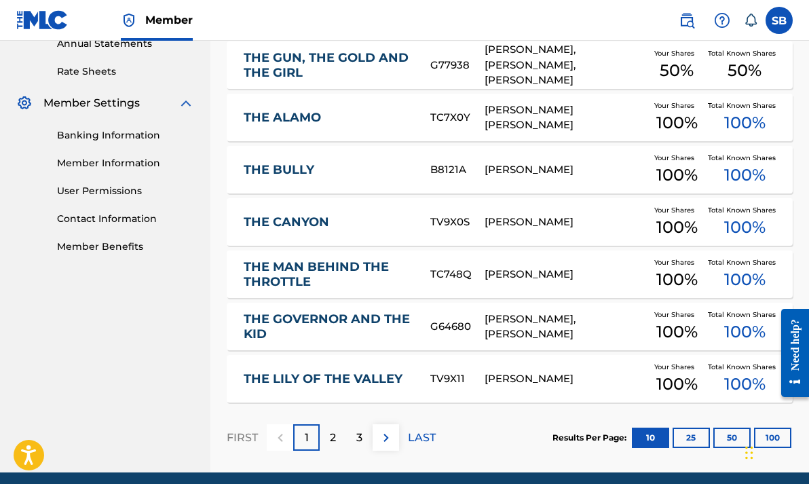
click at [293, 112] on link "THE ALAMO" at bounding box center [328, 118] width 168 height 16
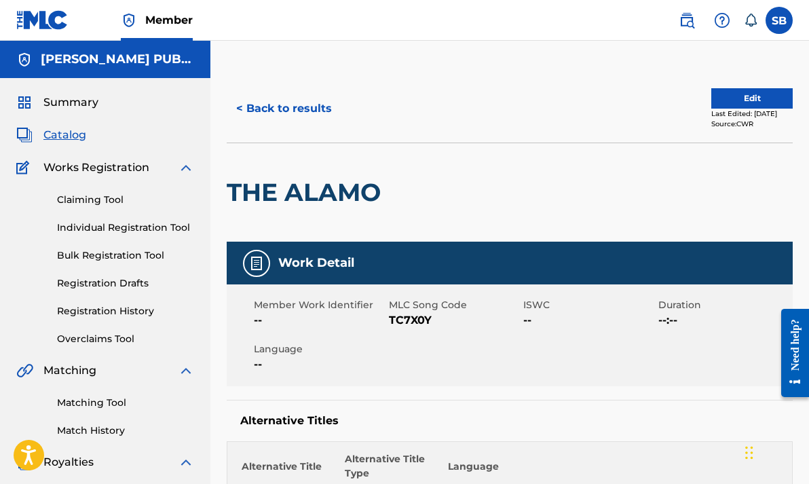
click at [306, 105] on button "< Back to results" at bounding box center [284, 109] width 115 height 34
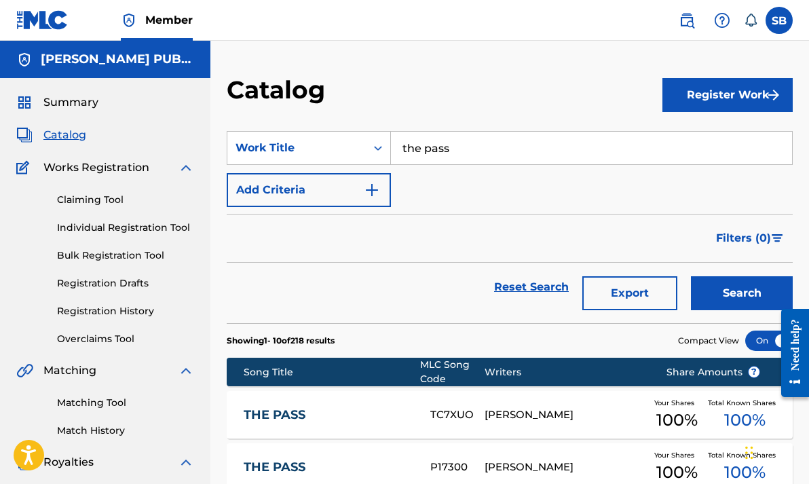
click at [687, 16] on img at bounding box center [687, 20] width 16 height 16
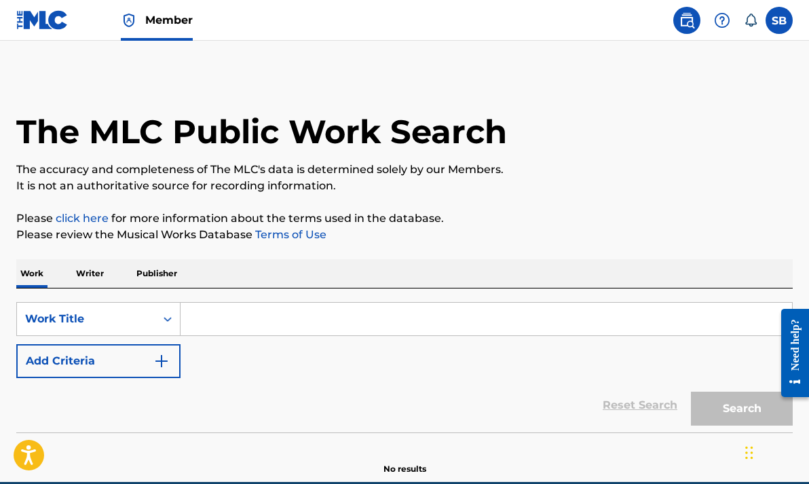
click at [321, 326] on input "Search Form" at bounding box center [486, 319] width 611 height 33
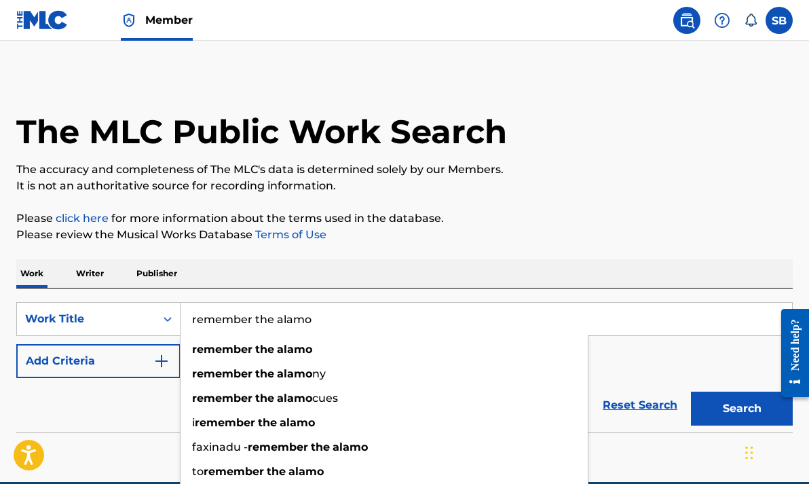
type input "remember the alamo"
click at [742, 409] on button "Search" at bounding box center [742, 409] width 102 height 34
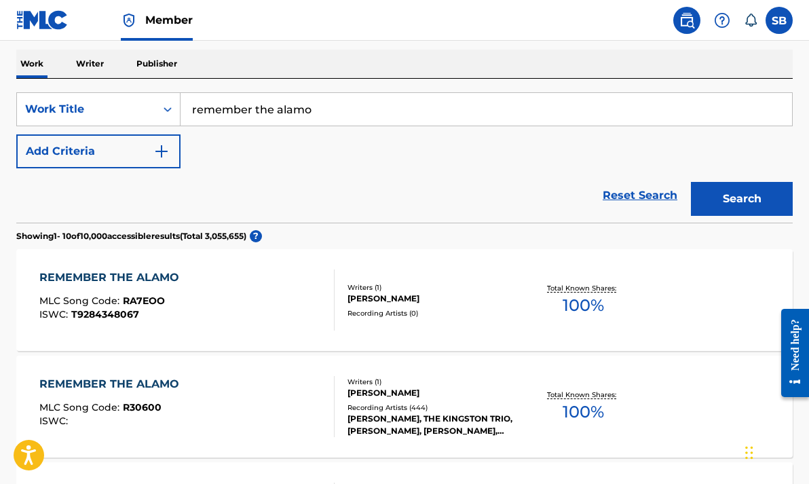
scroll to position [210, 0]
click at [151, 382] on div "REMEMBER THE ALAMO" at bounding box center [112, 383] width 147 height 16
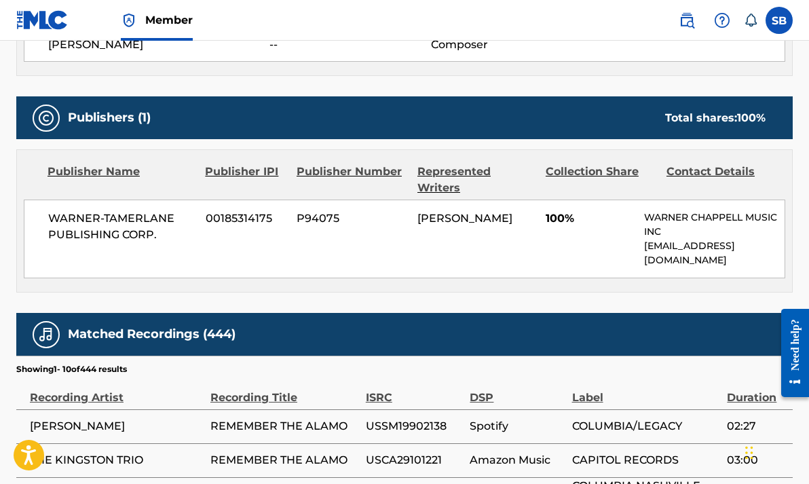
scroll to position [548, 0]
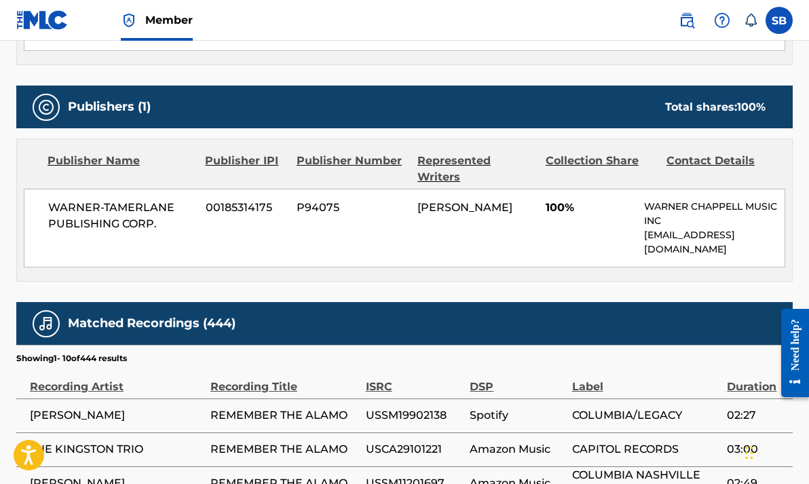
drag, startPoint x: 694, startPoint y: 229, endPoint x: 643, endPoint y: 223, distance: 51.2
click at [643, 223] on div "WARNER-TAMERLANE PUBLISHING CORP. 00185314175 P94075 J. BOWERS 100% WARNER CHAP…" at bounding box center [404, 228] width 761 height 79
copy p "[EMAIL_ADDRESS][DOMAIN_NAME]"
click at [609, 247] on div "WARNER-TAMERLANE PUBLISHING CORP. 00185314175 P94075 J. BOWERS 100% WARNER CHAP…" at bounding box center [404, 228] width 761 height 79
